Goal: Information Seeking & Learning: Find specific page/section

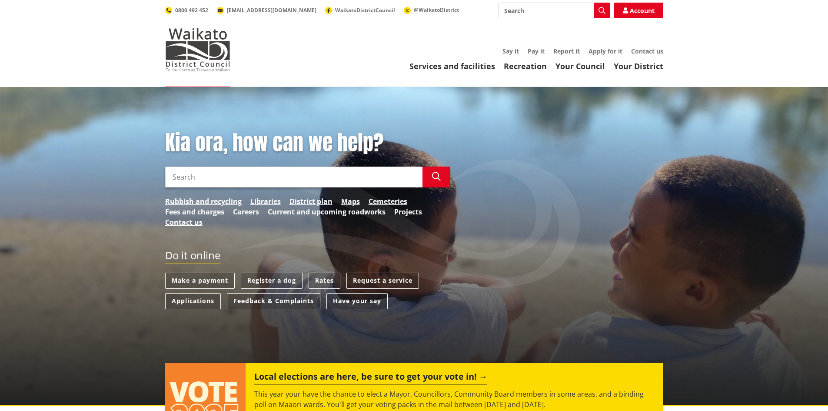
click at [529, 12] on input "Search" at bounding box center [553, 11] width 111 height 16
type input "mAPS"
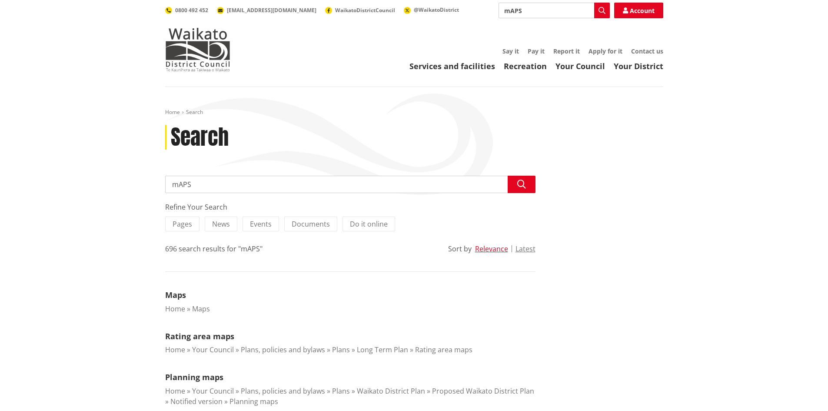
click at [549, 10] on input "mAPS" at bounding box center [553, 11] width 111 height 16
click at [600, 7] on icon "button" at bounding box center [601, 10] width 7 height 7
click at [600, 12] on icon "button" at bounding box center [601, 10] width 7 height 7
click at [201, 334] on link "Rating area maps" at bounding box center [199, 336] width 69 height 10
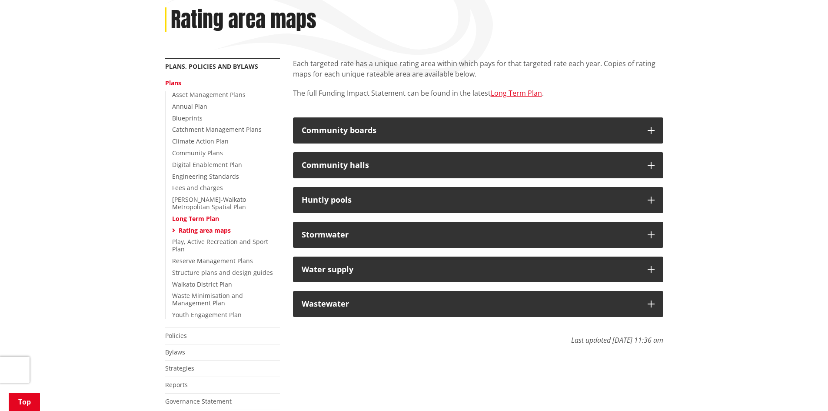
scroll to position [121, 0]
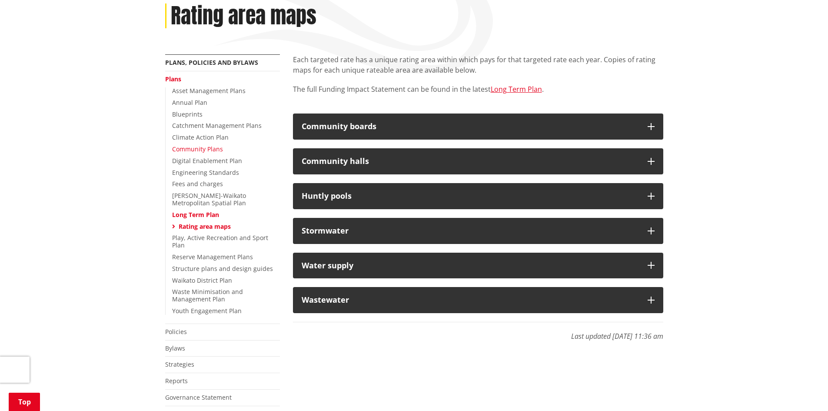
click at [196, 148] on link "Community Plans" at bounding box center [197, 149] width 51 height 8
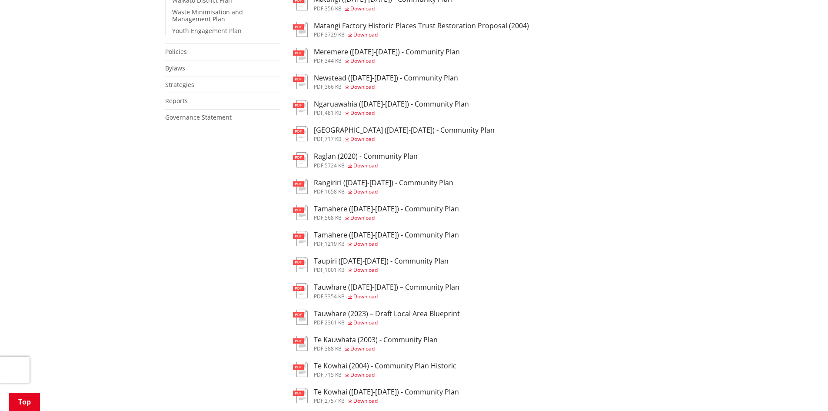
scroll to position [401, 0]
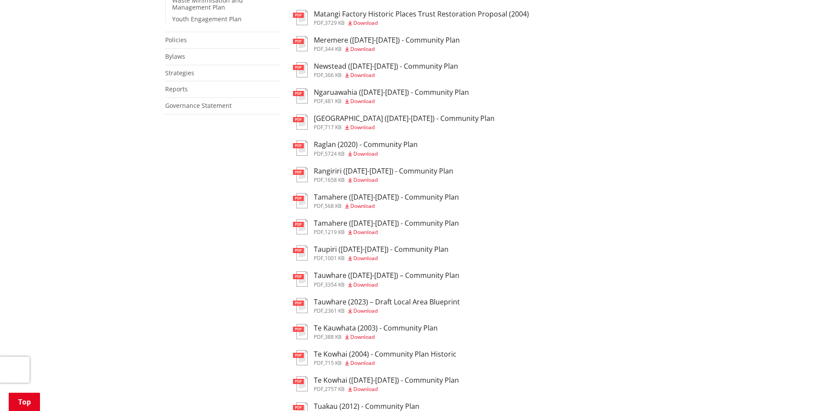
click at [360, 334] on span "Download" at bounding box center [362, 336] width 24 height 7
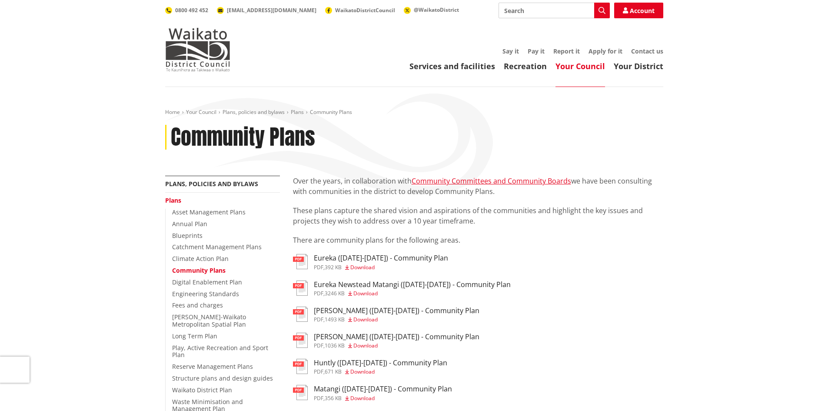
scroll to position [401, 0]
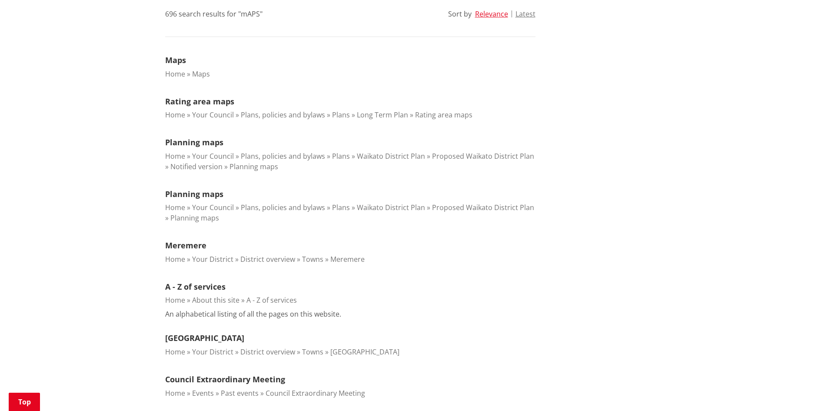
scroll to position [232, 0]
click at [186, 99] on link "Rating area maps" at bounding box center [199, 103] width 69 height 10
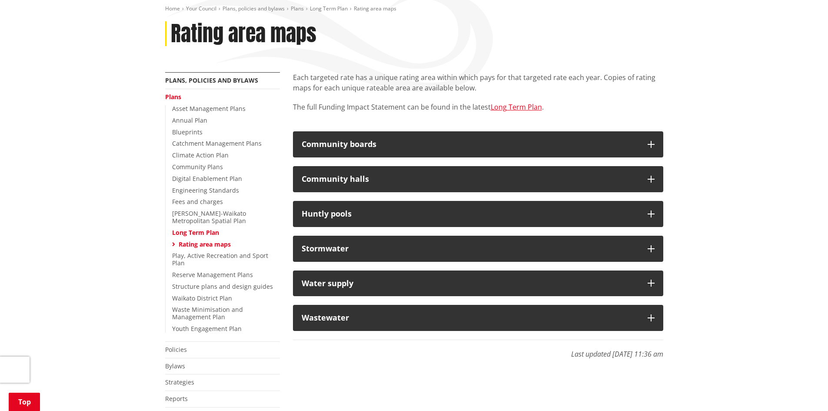
scroll to position [110, 0]
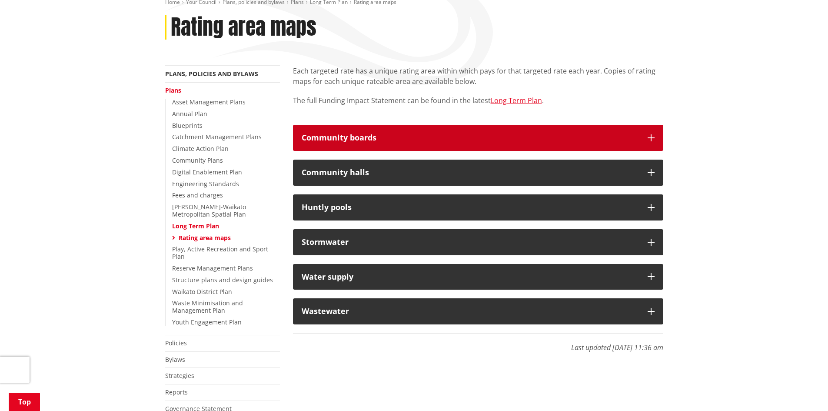
click at [650, 133] on button "Community boards" at bounding box center [478, 138] width 370 height 26
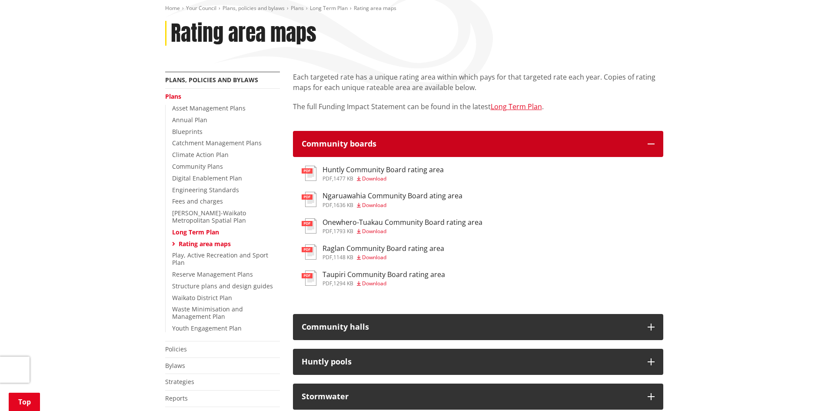
scroll to position [98, 0]
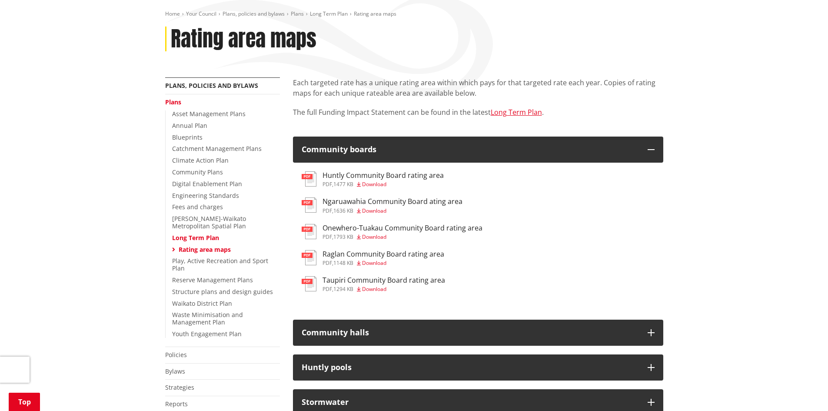
click at [210, 247] on link "Rating area maps" at bounding box center [205, 249] width 52 height 8
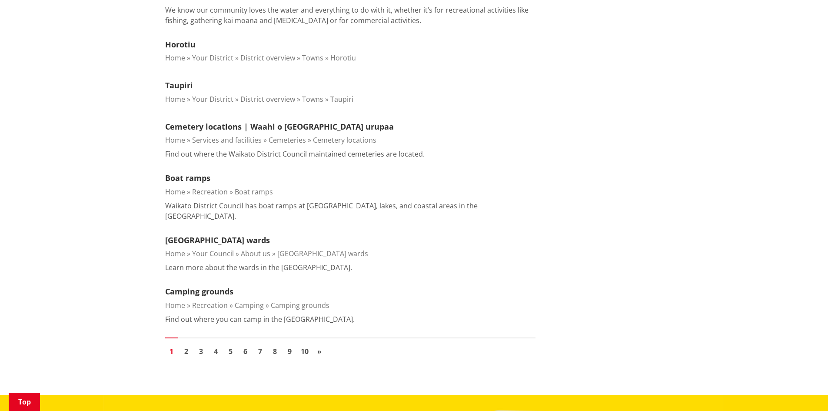
scroll to position [921, 0]
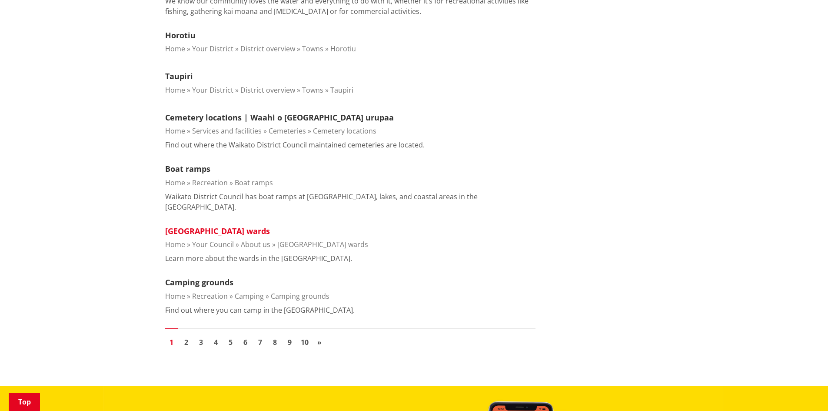
click at [217, 225] on link "[GEOGRAPHIC_DATA] wards" at bounding box center [217, 230] width 105 height 10
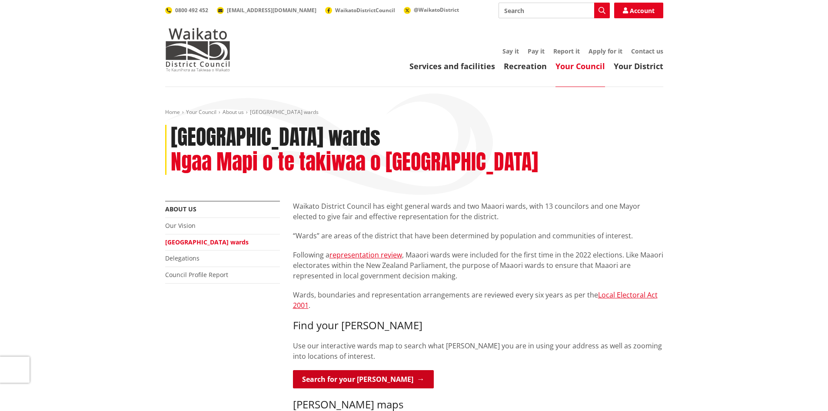
click at [373, 370] on link "Search for your [PERSON_NAME]" at bounding box center [363, 379] width 141 height 18
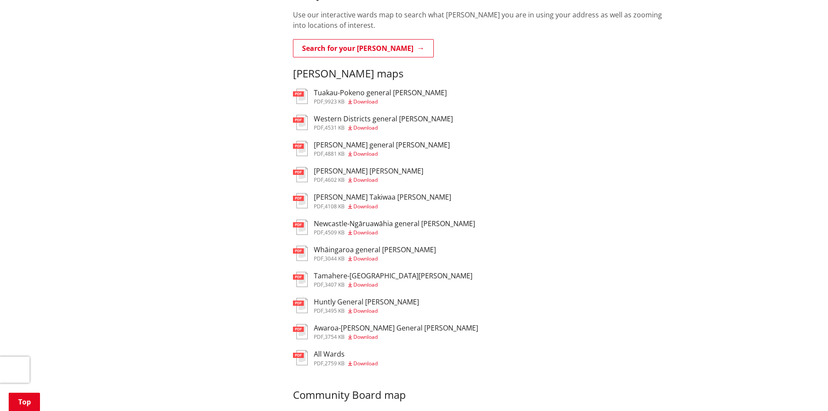
scroll to position [334, 0]
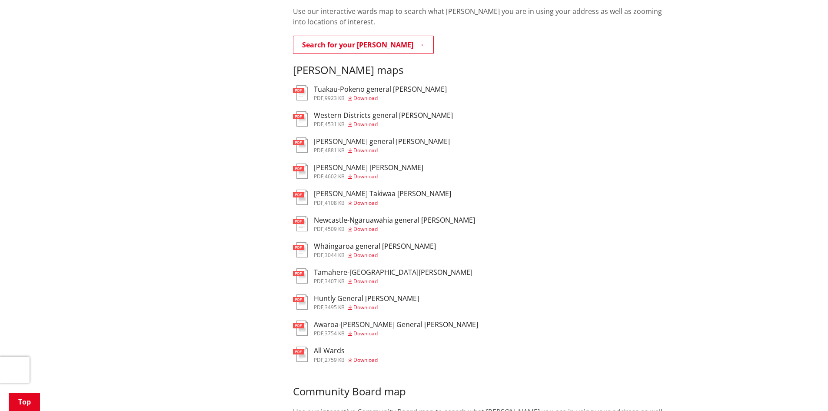
click at [352, 148] on icon at bounding box center [350, 150] width 4 height 5
